Goal: Information Seeking & Learning: Find contact information

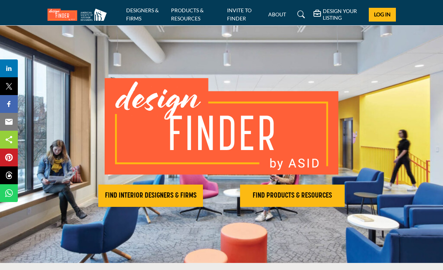
scroll to position [4, 0]
click at [175, 197] on h2 "FIND INTERIOR DESIGNERS & FIRMS" at bounding box center [151, 195] width 100 height 9
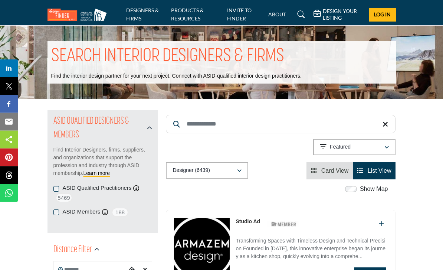
scroll to position [15, 0]
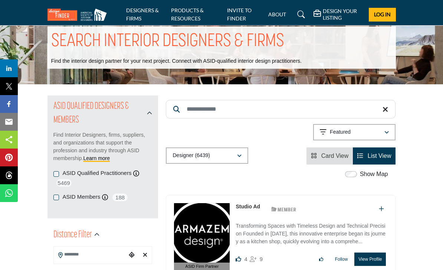
click at [322, 105] on input "Search Keyword" at bounding box center [281, 109] width 230 height 19
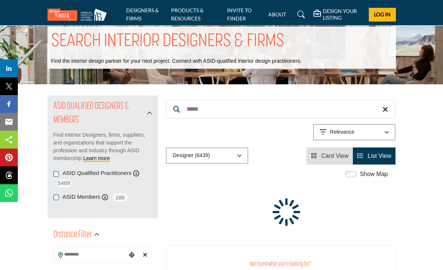
type input "*****"
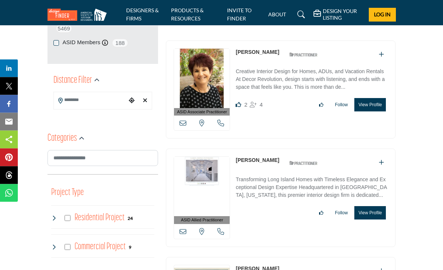
scroll to position [169, 0]
click at [258, 51] on link "[PERSON_NAME]" at bounding box center [257, 52] width 43 height 6
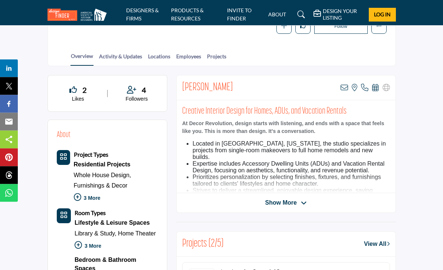
scroll to position [129, 0]
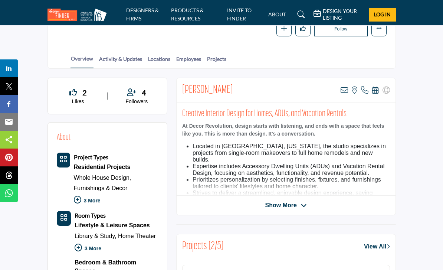
click at [142, 92] on span "4" at bounding box center [144, 92] width 4 height 11
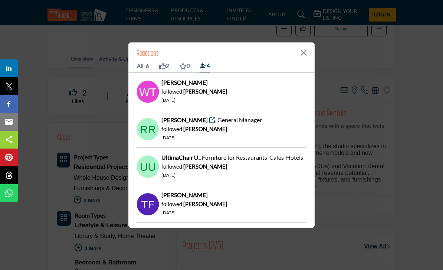
scroll to position [0, 0]
click at [427, 112] on div "Reactions All 6 2 0 4 Dorian A. , Staging Professional liked 32 days ago" at bounding box center [221, 135] width 443 height 270
click at [309, 58] on button "Close" at bounding box center [303, 52] width 11 height 11
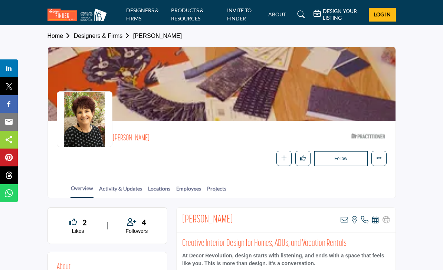
click at [377, 164] on button "More details" at bounding box center [378, 158] width 15 height 15
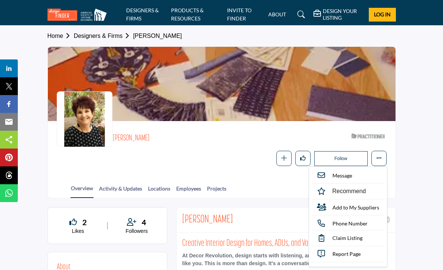
click at [417, 151] on section "Home Designers & Firms Karen Steinberg Karen Steinberg ASID Qualified Practitio…" at bounding box center [221, 112] width 443 height 173
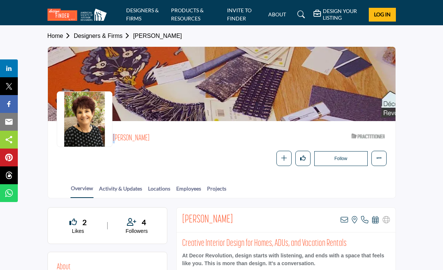
click at [32, 186] on section "Home Designers & Firms Karen Steinberg Karen Steinberg ASID Qualified Practitio…" at bounding box center [221, 112] width 443 height 173
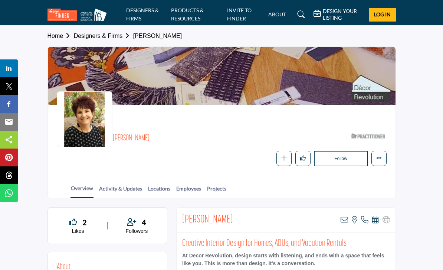
click at [118, 36] on link "Designers & Firms" at bounding box center [103, 36] width 59 height 6
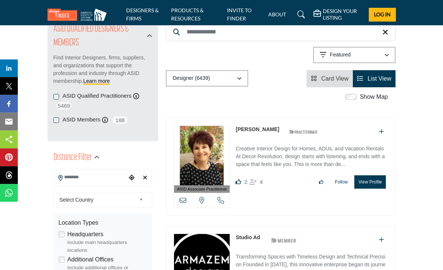
scroll to position [108, 0]
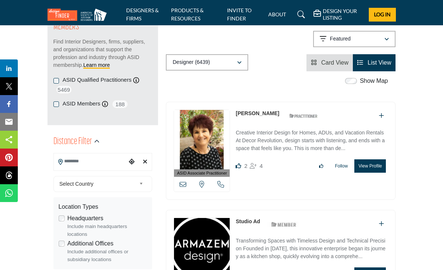
click at [248, 218] on link "Studio Ad" at bounding box center [248, 221] width 24 height 6
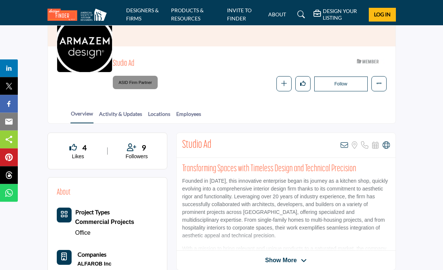
scroll to position [73, 0]
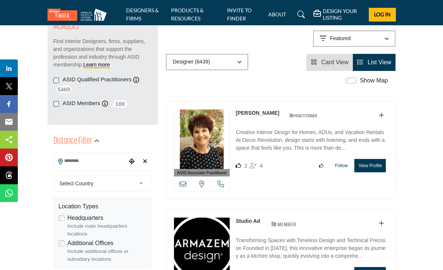
click at [260, 110] on link "[PERSON_NAME]" at bounding box center [257, 113] width 43 height 6
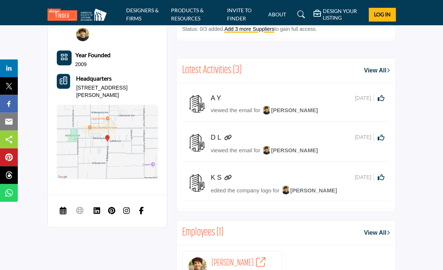
scroll to position [695, 0]
click at [213, 95] on h5 "A Y" at bounding box center [217, 99] width 12 height 8
click at [378, 67] on link "View All" at bounding box center [377, 70] width 26 height 9
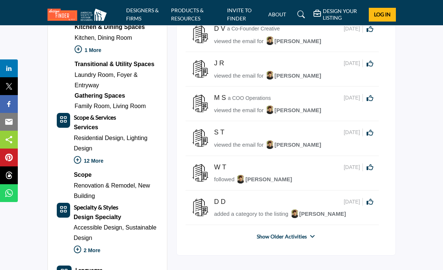
scroll to position [367, 0]
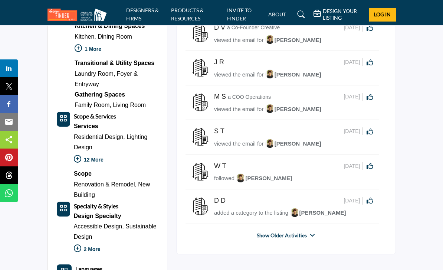
click at [214, 170] on h5 "W T" at bounding box center [220, 166] width 12 height 8
click at [221, 177] on span "followed" at bounding box center [224, 178] width 20 height 6
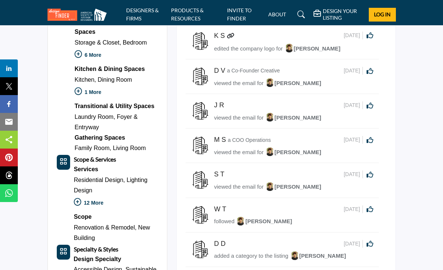
scroll to position [325, 0]
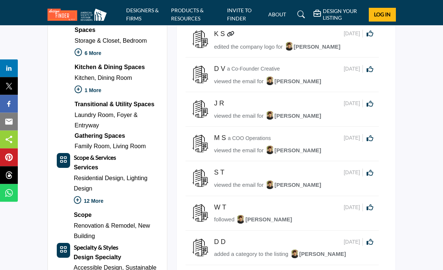
click at [216, 210] on h5 "W T" at bounding box center [220, 208] width 12 height 8
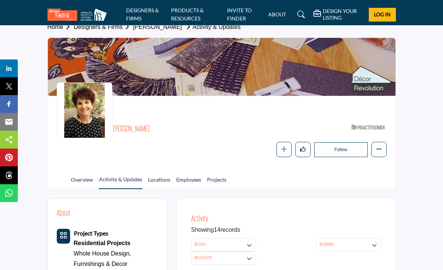
scroll to position [0, 0]
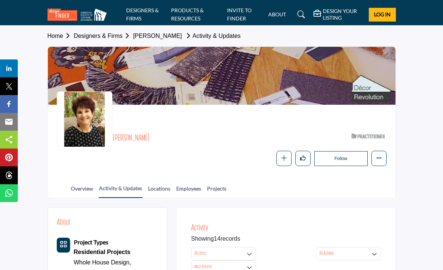
click at [406, 66] on section "Home Designers & Firms Karen Steinberg Activity & Updates Karen Steinberg ASID …" at bounding box center [221, 112] width 443 height 173
click at [411, 76] on section "Home Designers & Firms Karen Steinberg Activity & Updates Karen Steinberg ASID …" at bounding box center [221, 112] width 443 height 173
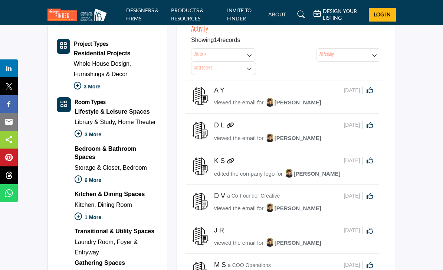
scroll to position [198, 0]
click at [200, 95] on img at bounding box center [200, 96] width 19 height 19
click at [216, 127] on h5 "D L" at bounding box center [219, 126] width 10 height 8
click at [344, 125] on span "8 days ago" at bounding box center [353, 125] width 19 height 8
click at [259, 138] on span "viewed the email for" at bounding box center [238, 138] width 49 height 6
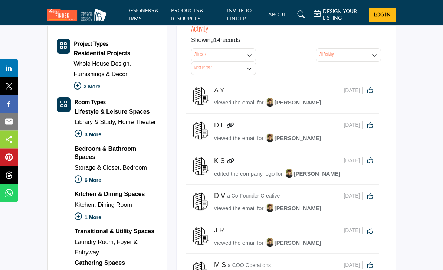
click at [220, 163] on h5 "K S" at bounding box center [219, 161] width 11 height 8
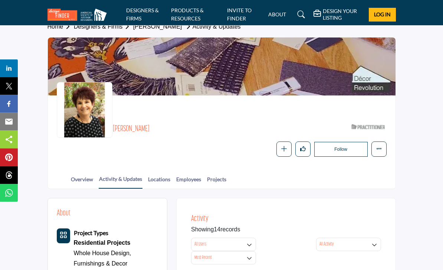
scroll to position [0, 0]
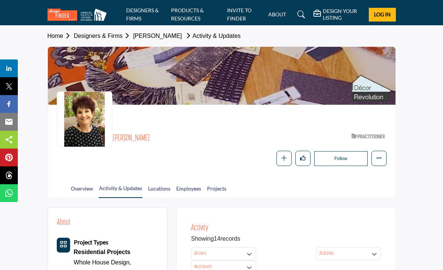
click at [379, 157] on icon "More details" at bounding box center [379, 158] width 6 height 6
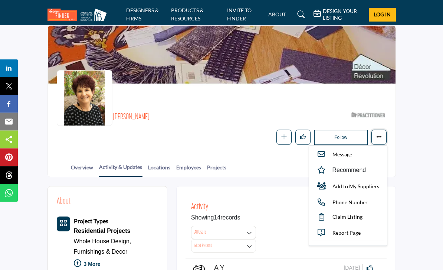
scroll to position [21, 0]
click at [419, 137] on section "Home Designers & Firms Karen Steinberg Activity & Updates Karen Steinberg ASID …" at bounding box center [221, 90] width 443 height 173
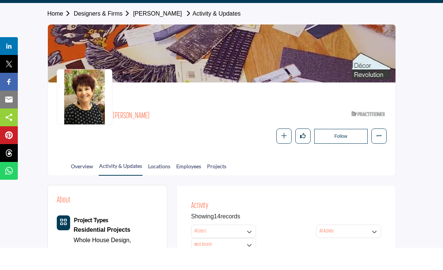
scroll to position [24, 0]
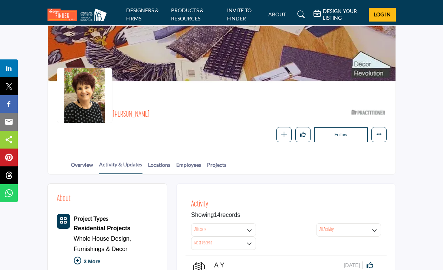
click at [366, 67] on div at bounding box center [222, 60] width 348 height 74
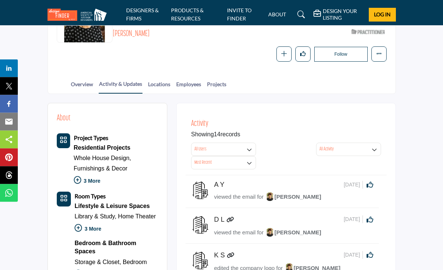
scroll to position [98, 0]
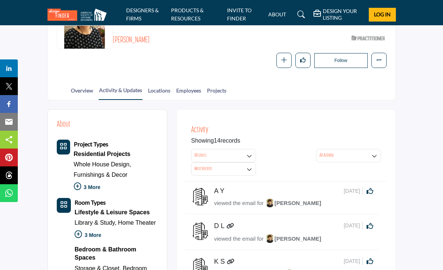
click at [86, 91] on link "Overview" at bounding box center [81, 92] width 23 height 13
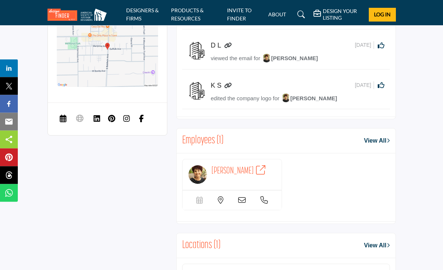
scroll to position [788, 0]
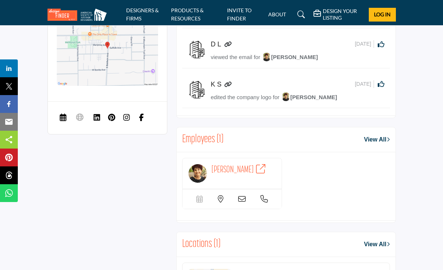
click at [77, 112] on icon at bounding box center [79, 116] width 7 height 9
click at [66, 114] on span "Schedule a Meeting" at bounding box center [63, 118] width 13 height 15
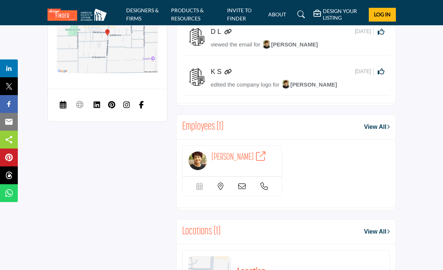
click at [125, 124] on span "Schedule a Meeting" at bounding box center [94, 123] width 74 height 19
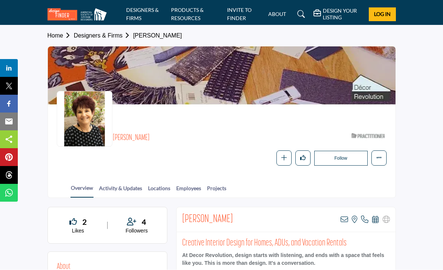
scroll to position [1, 0]
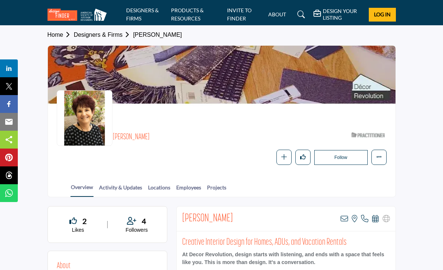
click at [381, 155] on icon "More details" at bounding box center [379, 157] width 6 height 6
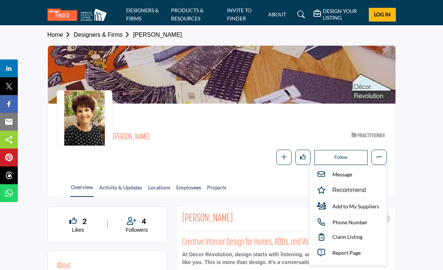
click at [383, 158] on button "More details" at bounding box center [378, 157] width 15 height 15
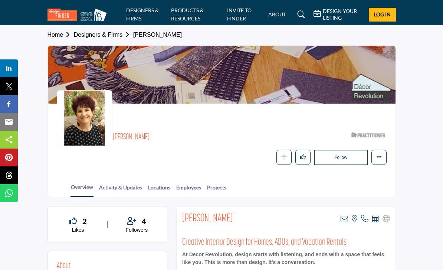
click at [381, 156] on icon "More details" at bounding box center [379, 157] width 6 height 6
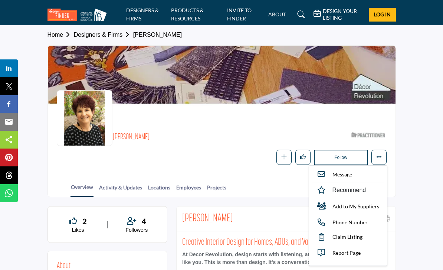
click at [380, 155] on icon "More details" at bounding box center [379, 157] width 6 height 6
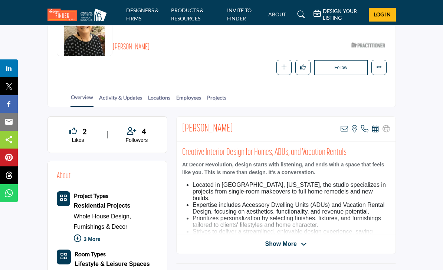
scroll to position [86, 0]
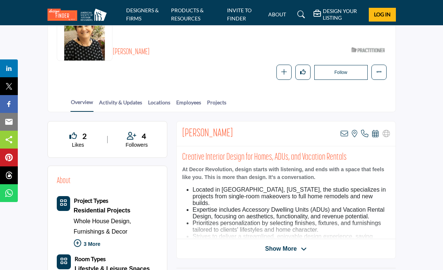
click at [138, 105] on link "Activity & Updates" at bounding box center [121, 104] width 44 height 13
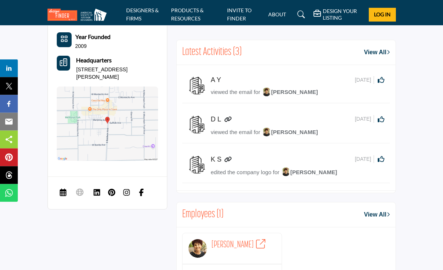
scroll to position [713, 0]
click at [67, 186] on span "Schedule a Meeting" at bounding box center [63, 193] width 13 height 15
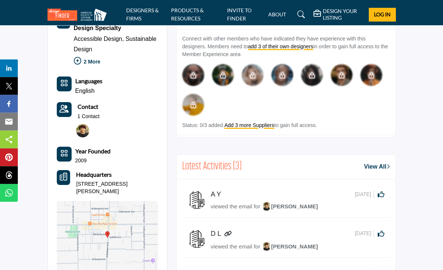
scroll to position [600, 0]
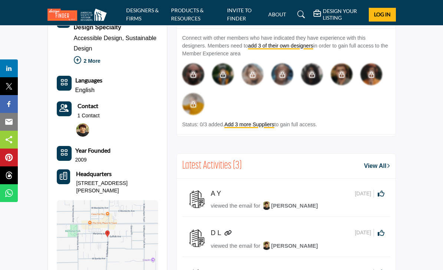
click at [203, 198] on img at bounding box center [197, 199] width 19 height 19
click at [217, 235] on h5 "D L" at bounding box center [217, 233] width 12 height 8
click at [228, 233] on icon at bounding box center [227, 233] width 7 height 6
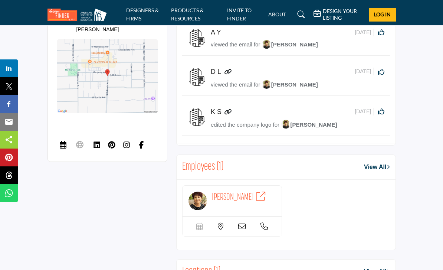
scroll to position [752, 0]
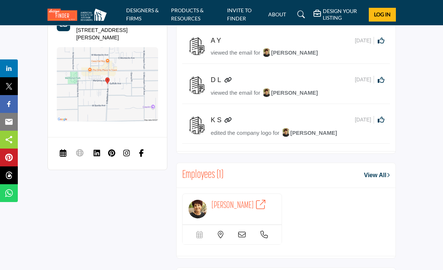
click at [197, 83] on img at bounding box center [197, 85] width 19 height 19
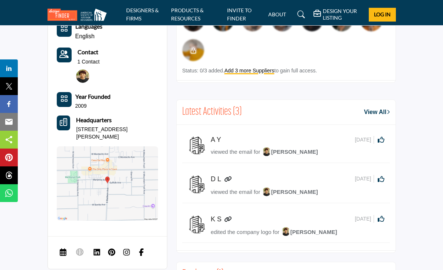
scroll to position [644, 0]
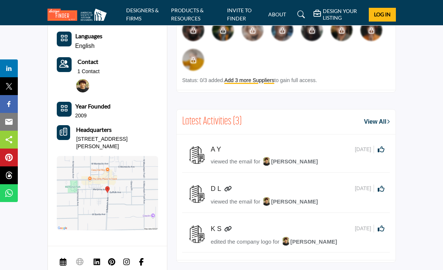
click at [385, 121] on link "View All" at bounding box center [377, 121] width 26 height 9
click at [375, 122] on link "View All" at bounding box center [377, 121] width 26 height 9
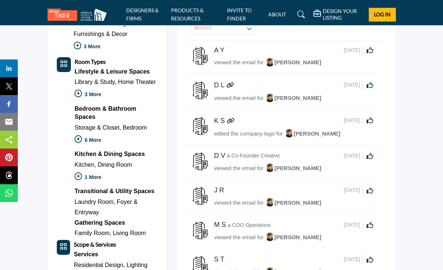
scroll to position [238, 0]
click at [200, 170] on img at bounding box center [200, 161] width 19 height 19
click at [210, 152] on div "D V a Co-Founder Creative [DATE] Click to Like this activity 0 0 viewed the ema…" at bounding box center [282, 162] width 182 height 21
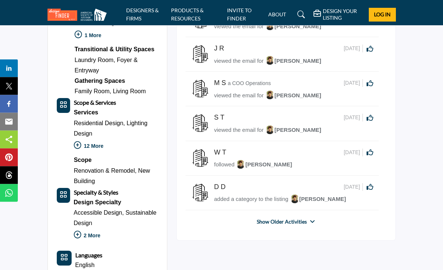
scroll to position [380, 0]
click at [395, 168] on div "Activity Showing 14 records All Users All Users My Activity Member Supplier Like" at bounding box center [286, 34] width 220 height 414
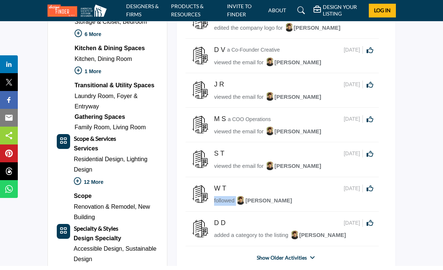
scroll to position [330, 0]
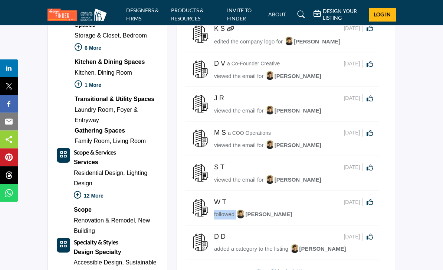
click at [422, 154] on section "About Project Types Residential Projects Whole House Design, ," at bounding box center [221, 216] width 443 height 696
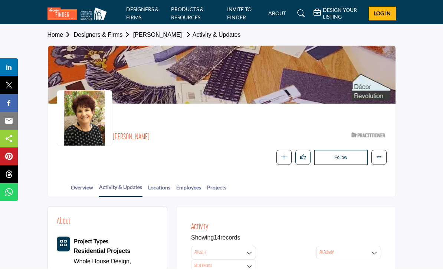
scroll to position [1, 0]
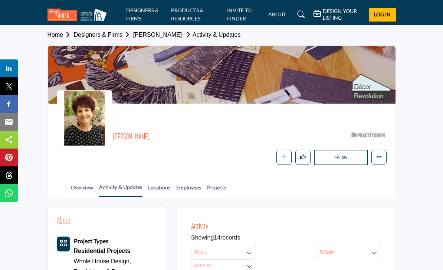
click at [93, 189] on link "Overview" at bounding box center [81, 189] width 23 height 13
click at [88, 188] on link "Overview" at bounding box center [81, 189] width 23 height 13
click at [86, 183] on link "Overview" at bounding box center [81, 189] width 23 height 13
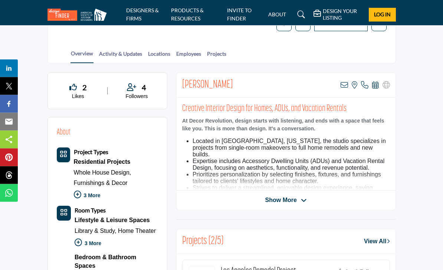
scroll to position [134, 0]
click at [144, 89] on span "4" at bounding box center [144, 87] width 4 height 11
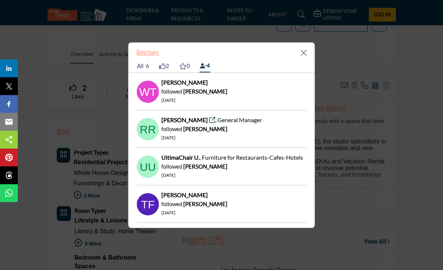
click at [179, 86] on b "william t." at bounding box center [184, 82] width 46 height 7
click at [153, 103] on img at bounding box center [148, 92] width 22 height 22
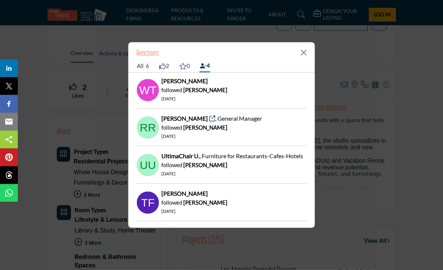
scroll to position [135, 0]
click at [309, 58] on button "Close" at bounding box center [303, 52] width 11 height 11
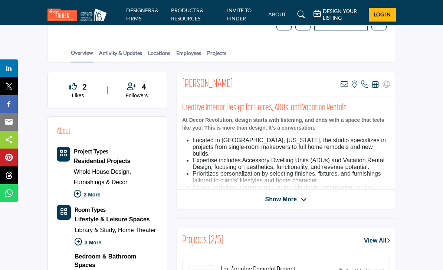
click at [344, 196] on div "Show More" at bounding box center [286, 199] width 219 height 9
click at [347, 199] on div "Show More" at bounding box center [286, 199] width 219 height 9
click at [298, 197] on span "Show More" at bounding box center [286, 199] width 42 height 9
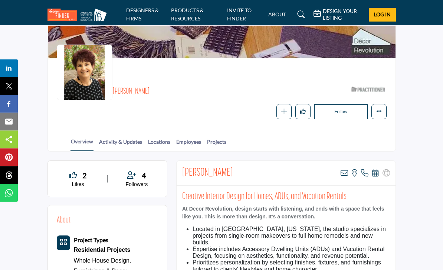
scroll to position [47, 0]
click at [201, 141] on link "Employees" at bounding box center [189, 144] width 26 height 13
